Goal: Book appointment/travel/reservation

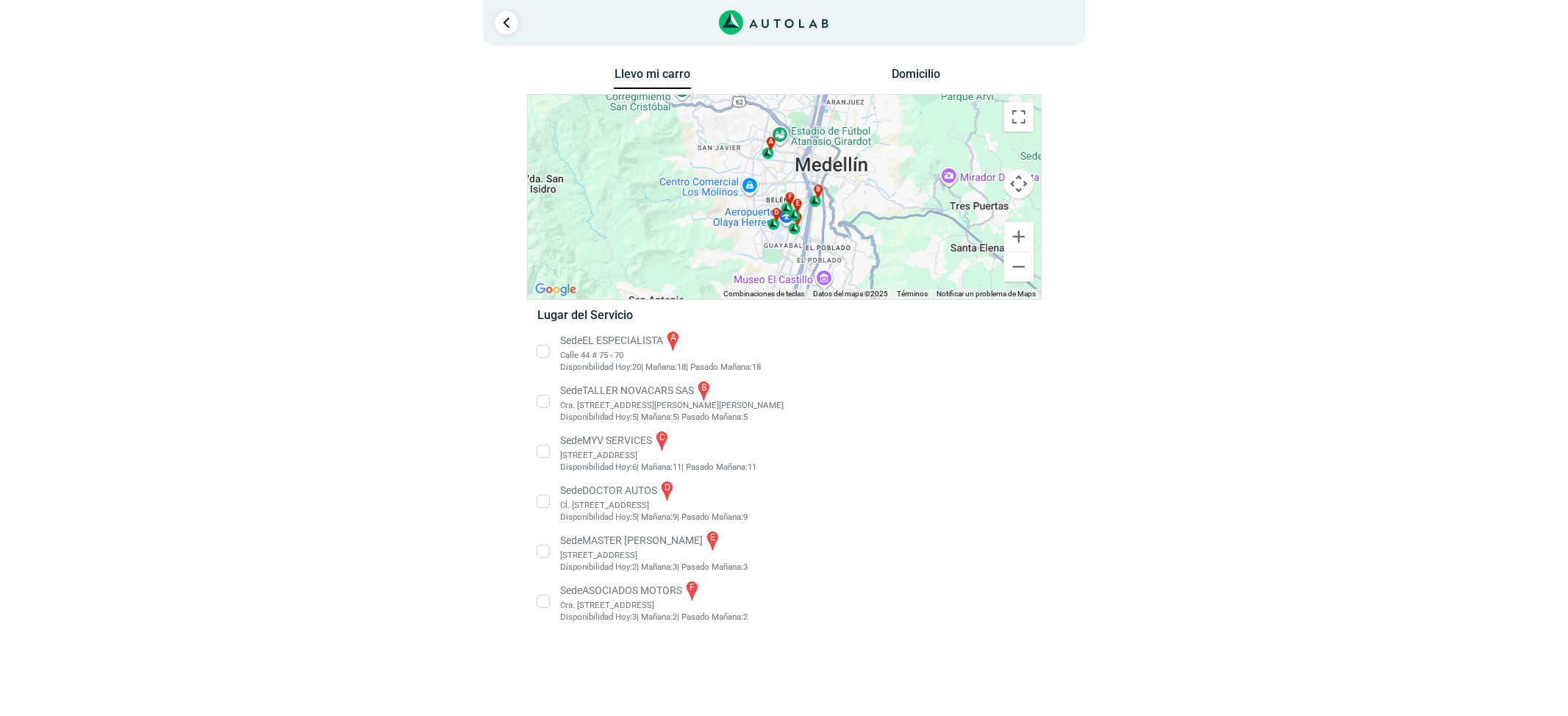
drag, startPoint x: 565, startPoint y: 341, endPoint x: 555, endPoint y: 340, distance: 10.0
click at [567, 340] on li "Sede EL ESPECIALISTA a Calle 44 # 75 - 70 Disponibilidad [DATE]: 20 | [DATE]: 1…" at bounding box center [784, 351] width 515 height 44
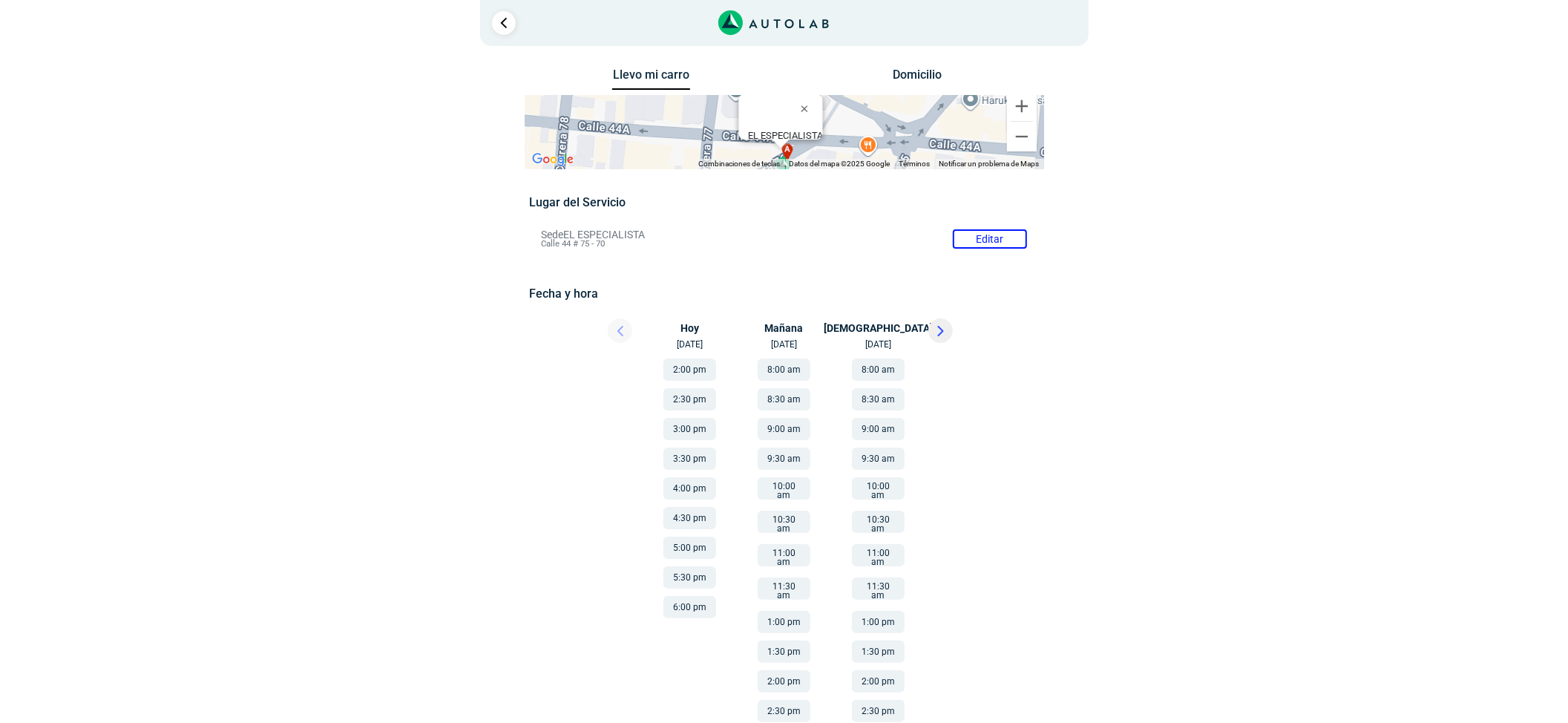
click at [698, 370] on button "2:00 pm" at bounding box center [690, 370] width 53 height 22
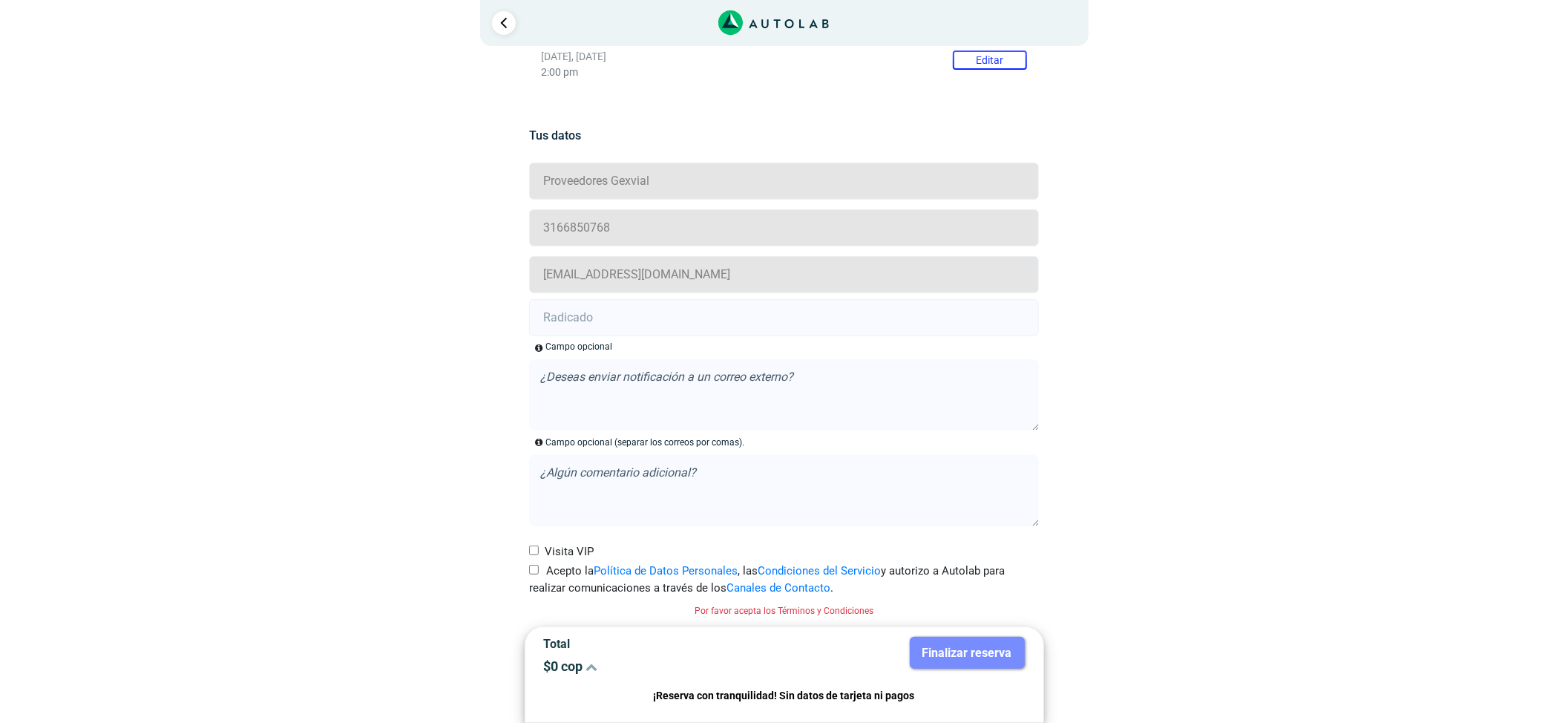
click at [539, 571] on label "Acepto la Política de Datos Personales , las Condiciones del Servicio y autoriz…" at bounding box center [783, 580] width 509 height 34
click at [539, 571] on input "Acepto la Política de Datos Personales , las Condiciones del Servicio y autoriz…" at bounding box center [533, 570] width 9 height 9
checkbox input "true"
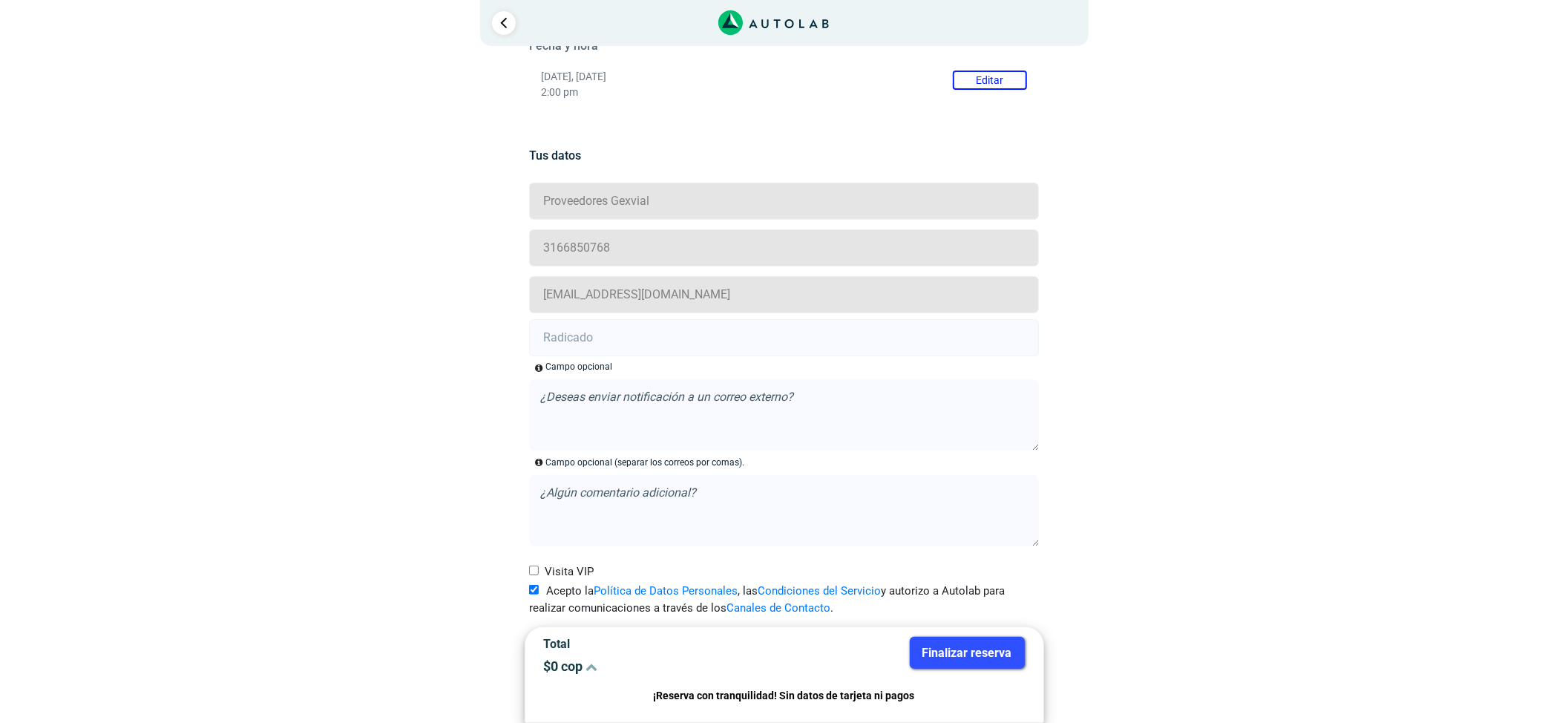
scroll to position [51, 0]
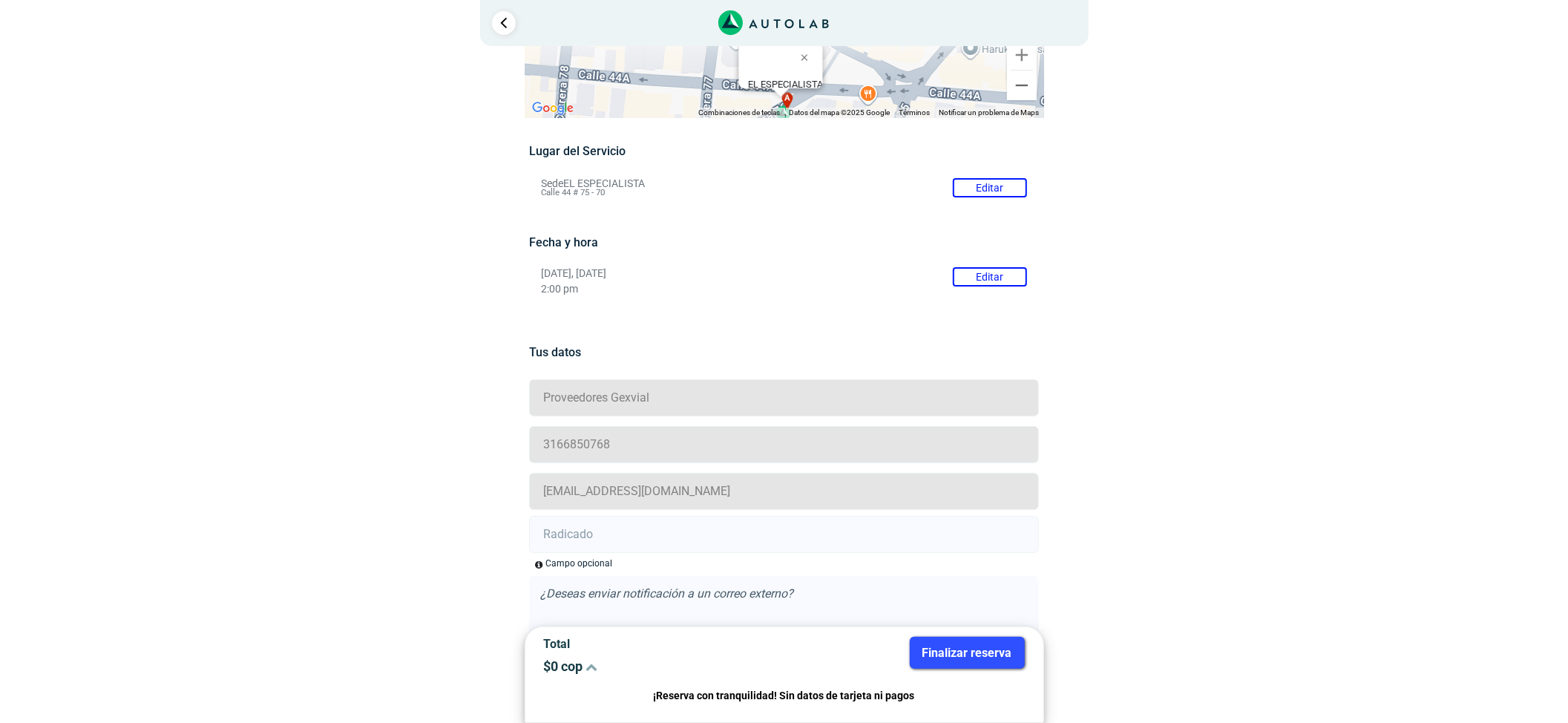
click at [989, 270] on button "Editar" at bounding box center [989, 276] width 74 height 19
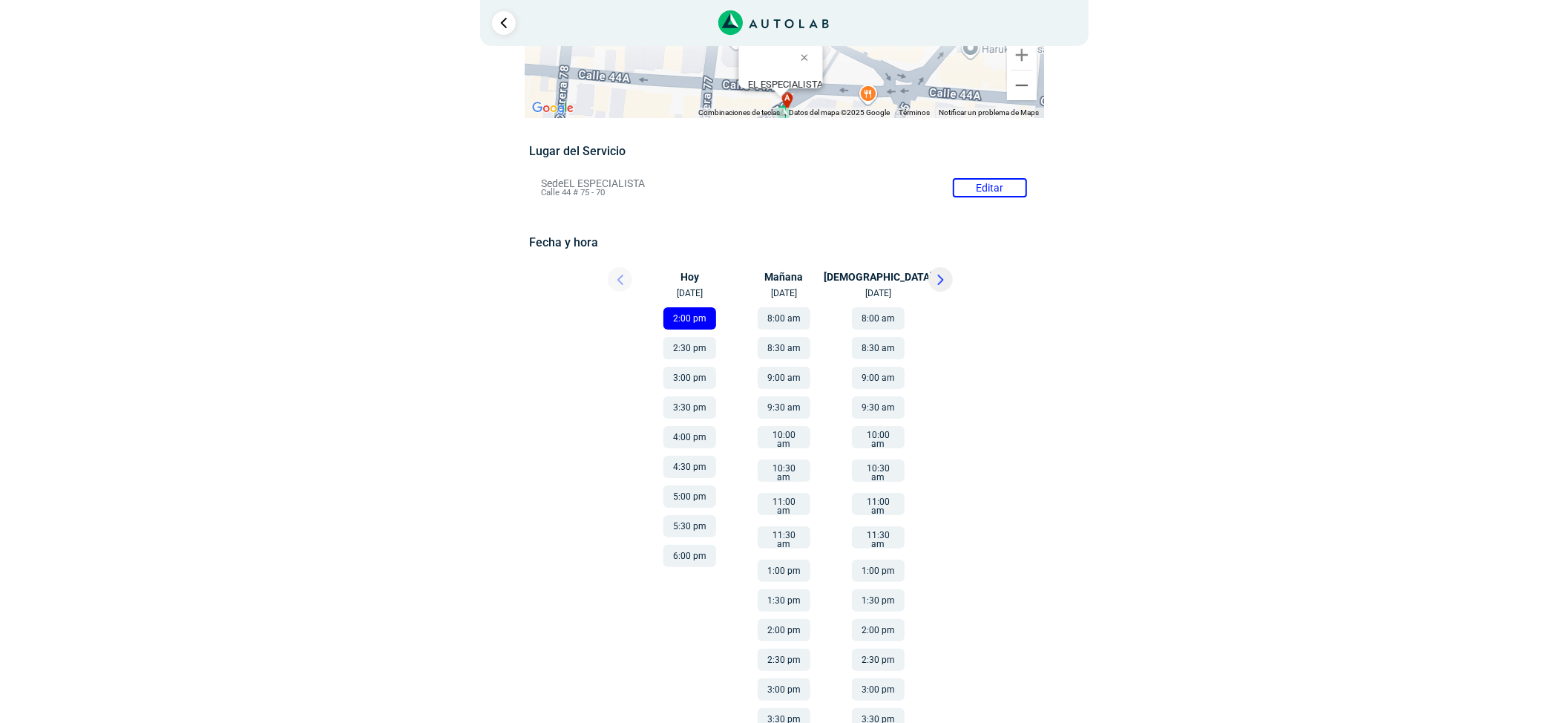
click at [687, 420] on li "4:00 pm" at bounding box center [690, 433] width 100 height 29
click at [690, 378] on button "3:00 pm" at bounding box center [690, 378] width 53 height 22
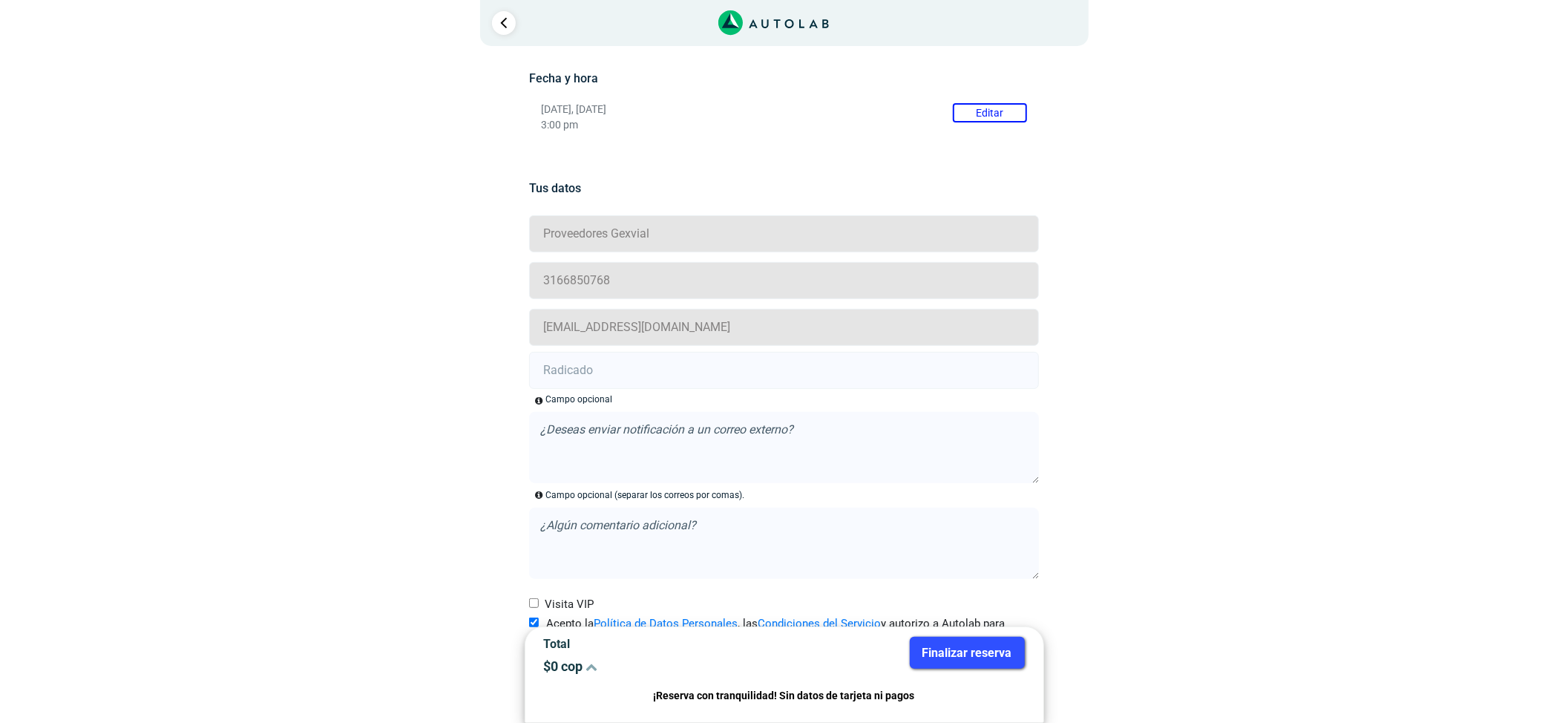
scroll to position [249, 0]
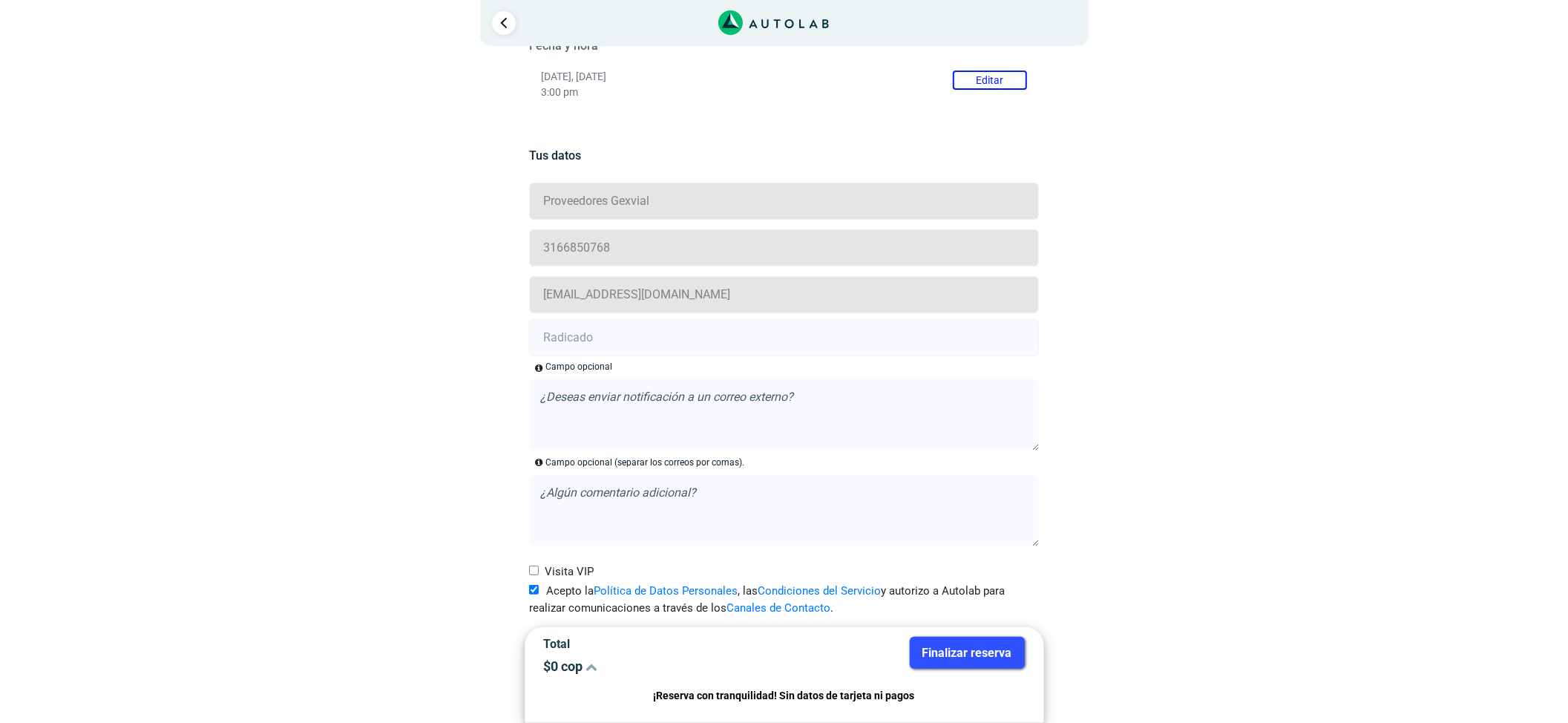
click at [977, 92] on p "3:00 pm" at bounding box center [783, 92] width 486 height 13
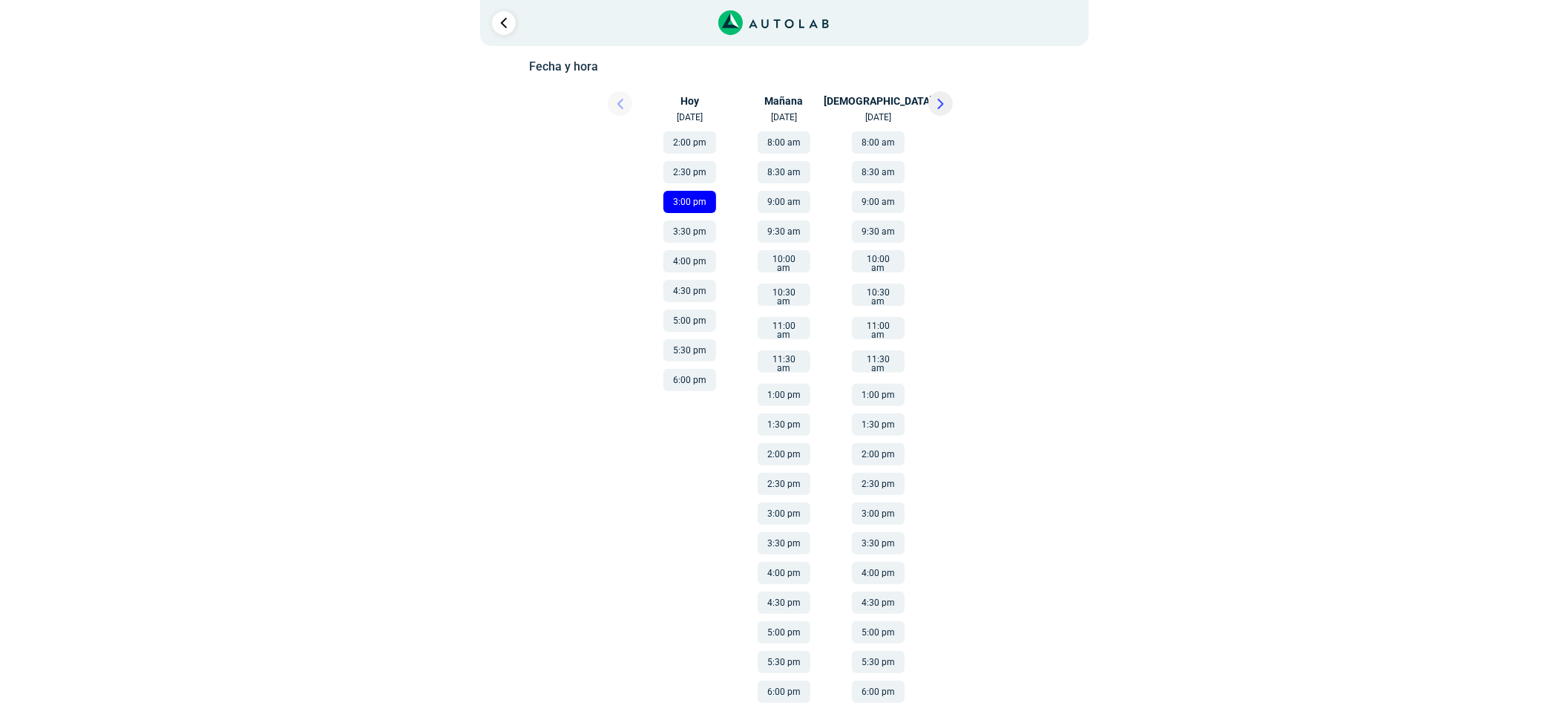
scroll to position [212, 0]
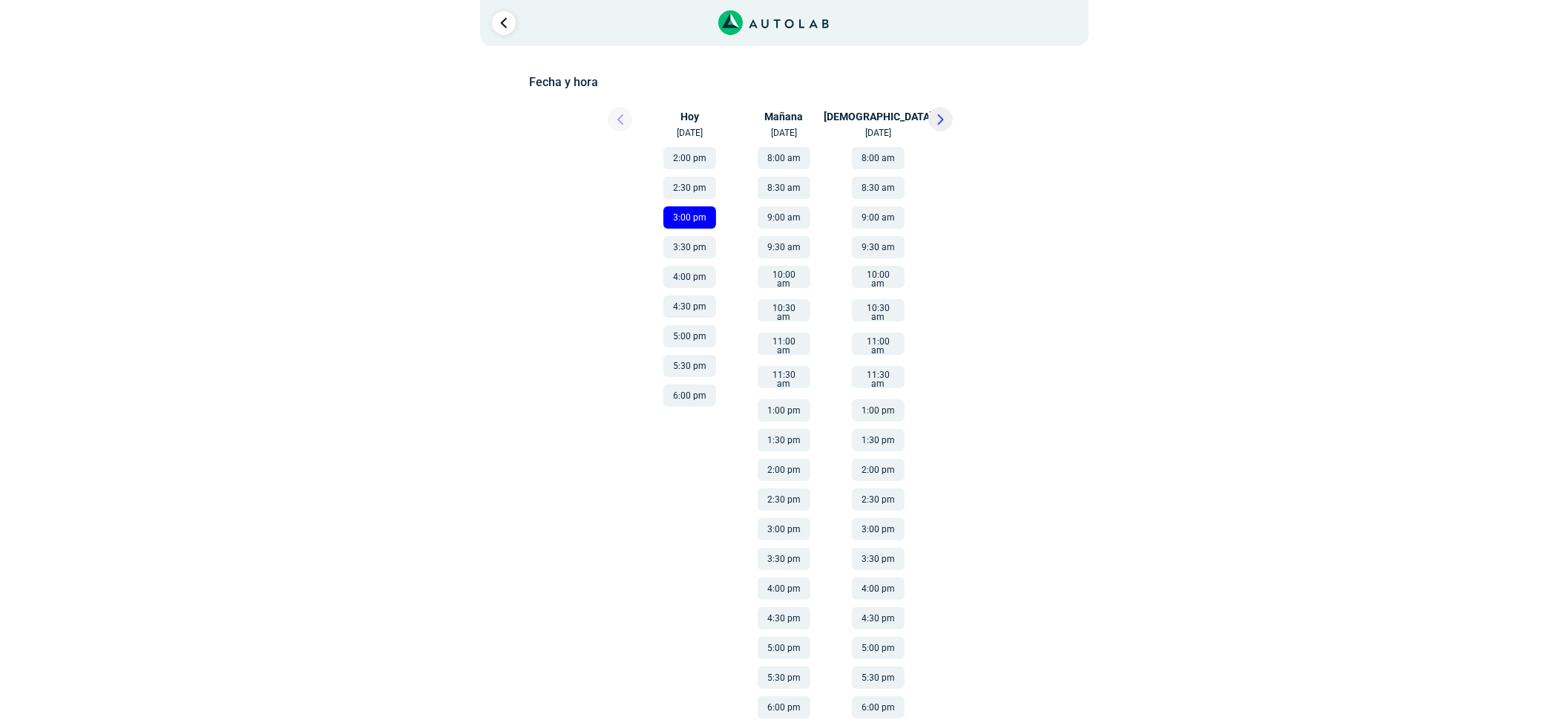
click at [695, 273] on button "4:00 pm" at bounding box center [690, 276] width 53 height 22
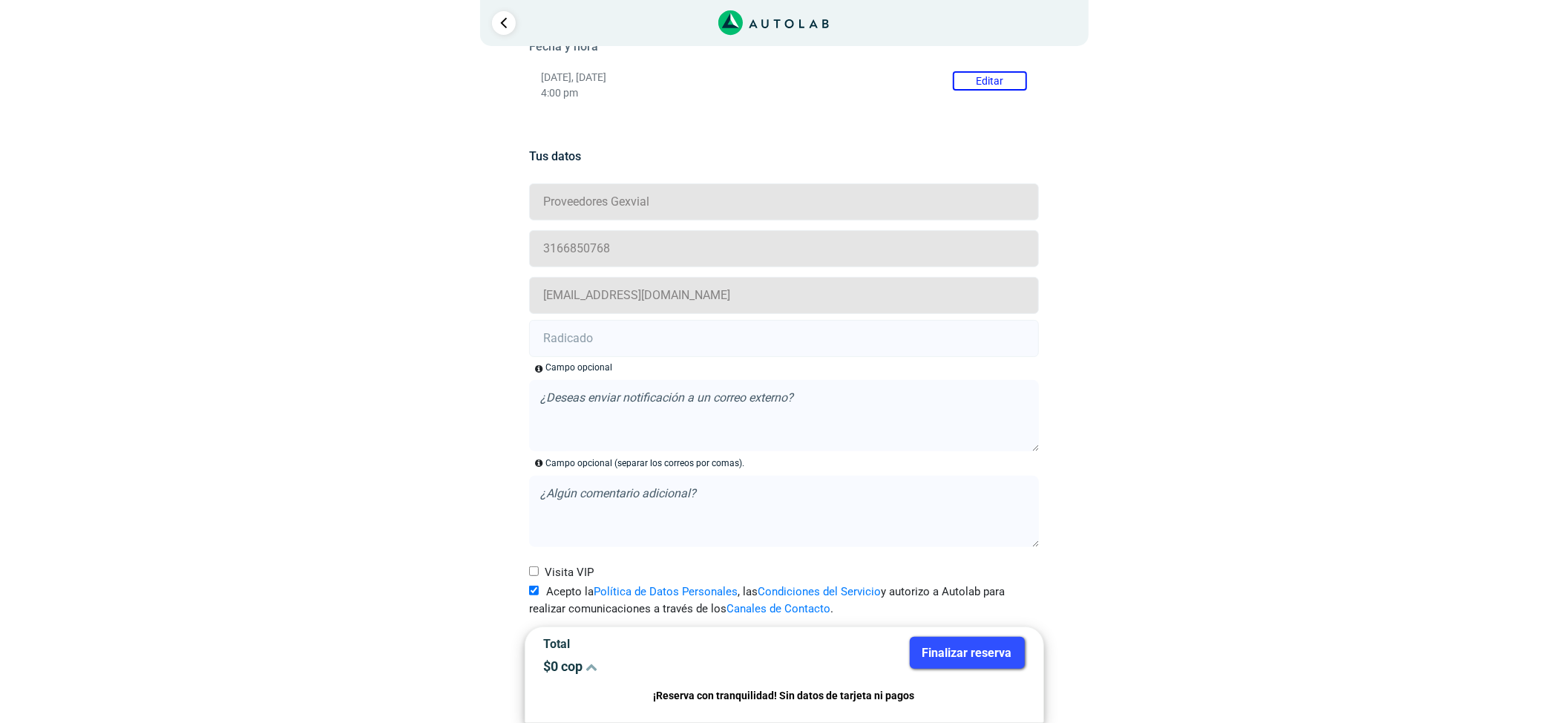
scroll to position [249, 0]
click at [606, 325] on input "text" at bounding box center [783, 338] width 509 height 37
paste input "21007726"
type input "21007726"
click at [948, 635] on div "Total $ 0 cop Finalizar reserva ¡Reserva con tranquilidad! Sin datos de tarjeta…" at bounding box center [784, 675] width 520 height 97
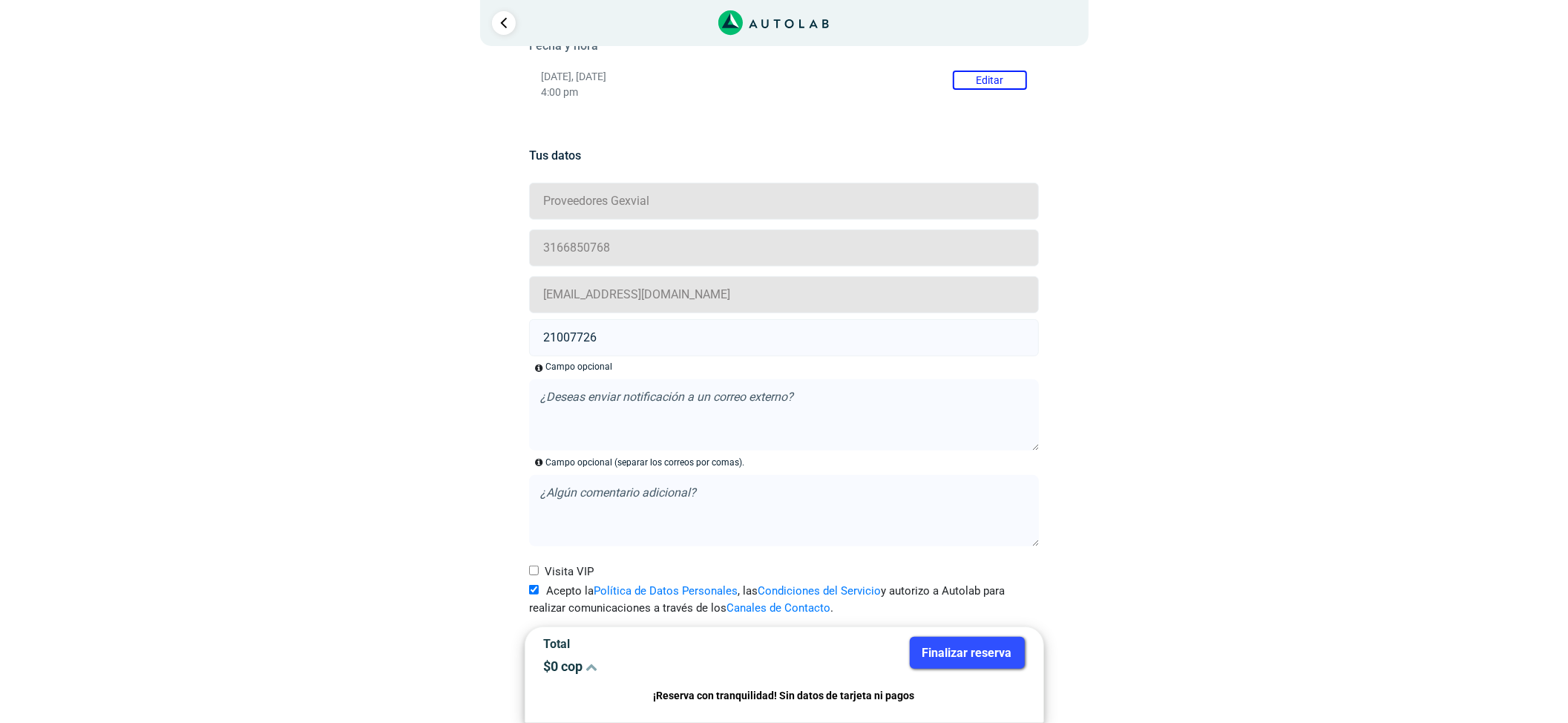
click at [947, 642] on button "Finalizar reserva" at bounding box center [967, 653] width 115 height 32
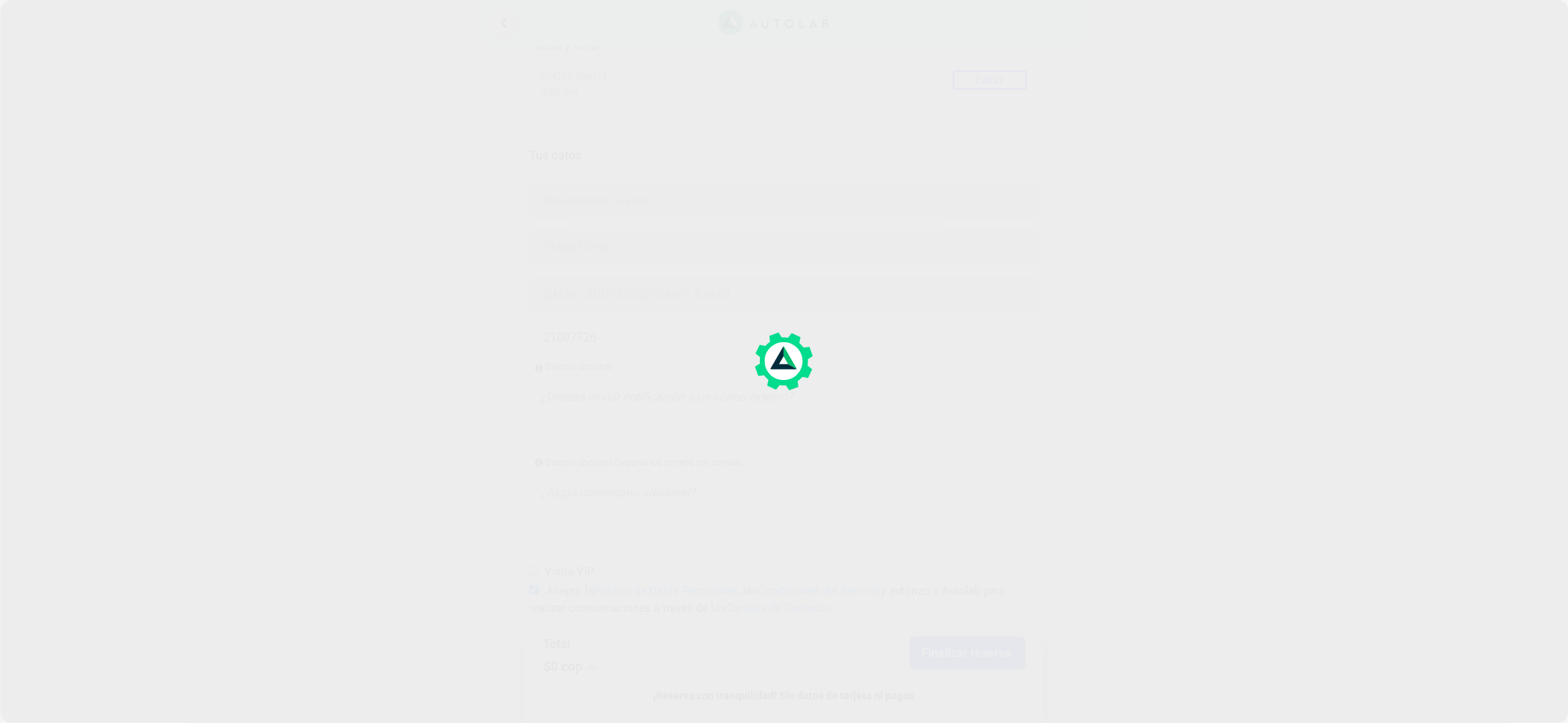
scroll to position [0, 0]
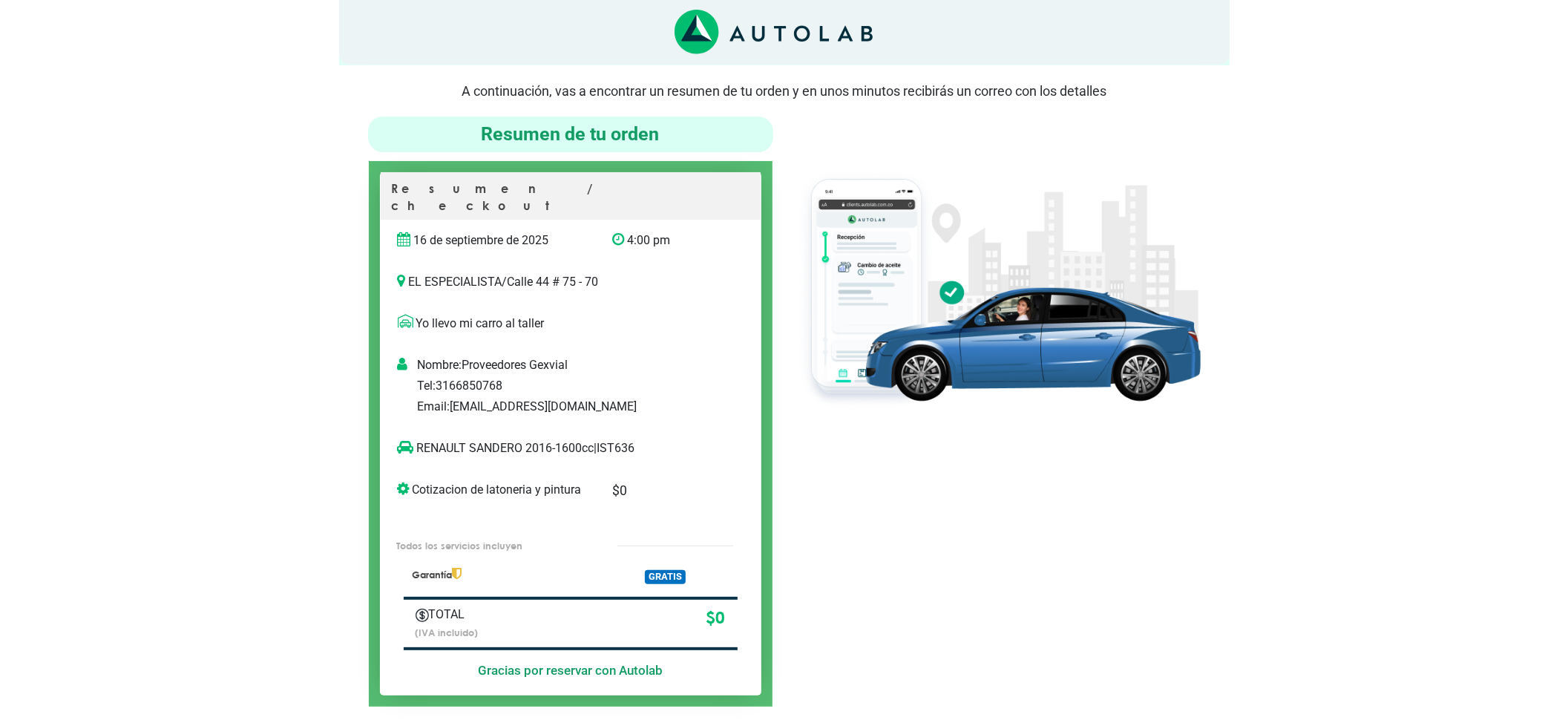
scroll to position [99, 0]
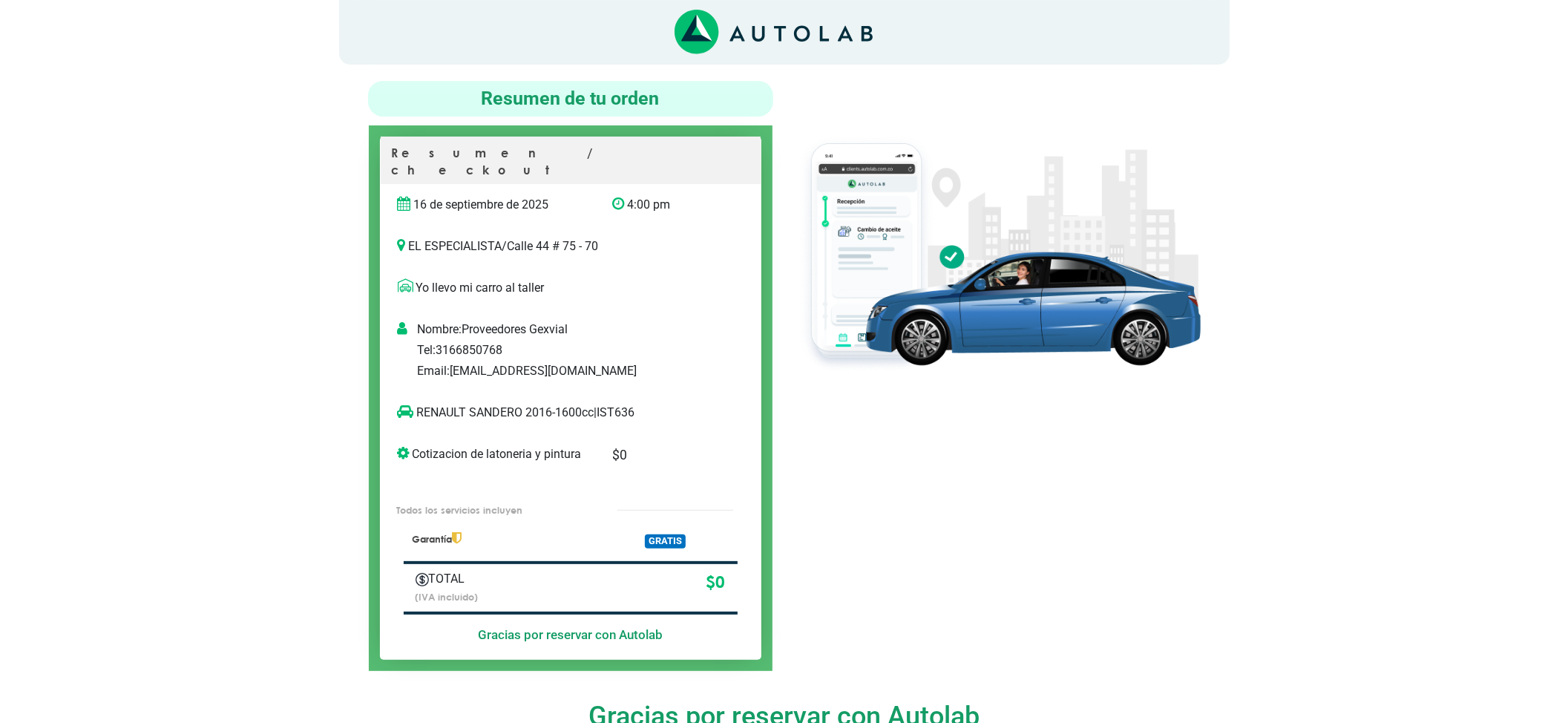
click at [946, 479] on div at bounding box center [998, 376] width 428 height 591
click at [618, 404] on p "RENAULT SANDERO 2016-1600cc | IST636" at bounding box center [555, 412] width 315 height 18
click at [621, 404] on p "RENAULT SANDERO 2016-1600cc | IST636" at bounding box center [555, 412] width 315 height 18
copy p "IST636"
drag, startPoint x: 470, startPoint y: 403, endPoint x: 413, endPoint y: 409, distance: 57.3
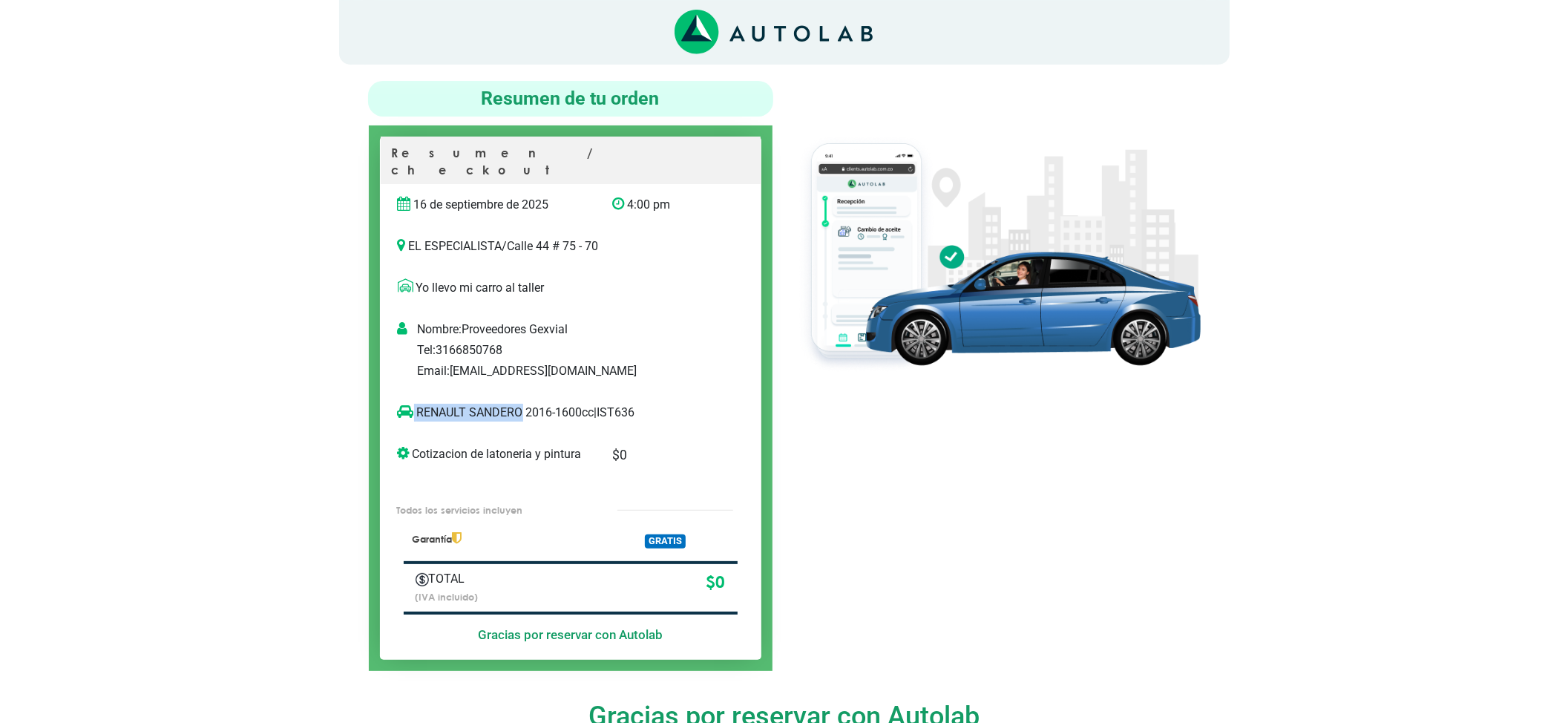
click at [414, 408] on div "RENAULT SANDERO 2016-1600cc | IST636" at bounding box center [555, 418] width 338 height 29
copy p "RENAULT SANDERO"
